Goal: Task Accomplishment & Management: Manage account settings

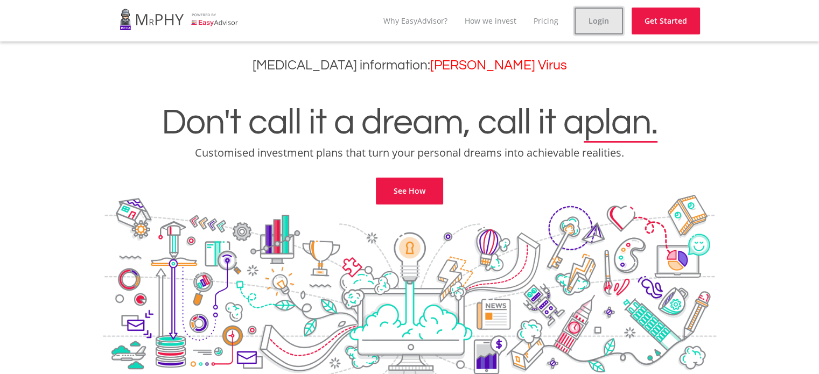
click at [607, 18] on link "Login" at bounding box center [599, 21] width 48 height 27
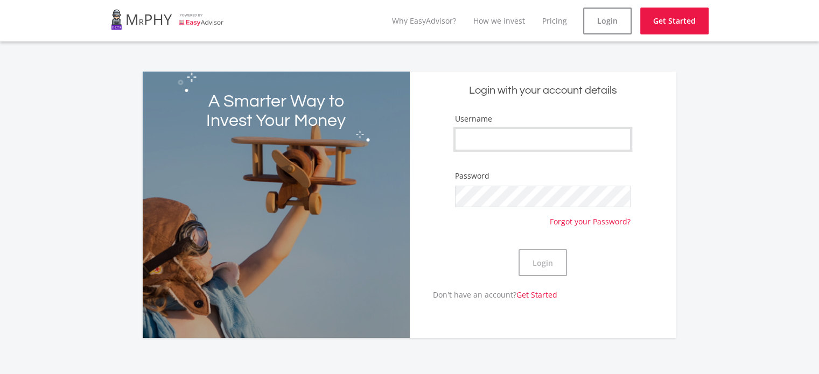
click at [508, 141] on input "Username" at bounding box center [543, 140] width 176 height 22
click at [435, 127] on form "Username Password Forgot your Password? Login" at bounding box center [543, 201] width 250 height 176
